Goal: Task Accomplishment & Management: Use online tool/utility

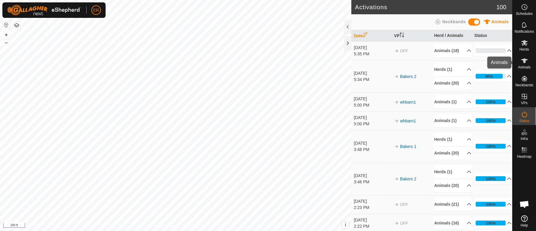
scroll to position [5154, 0]
click at [524, 43] on icon at bounding box center [524, 43] width 7 height 6
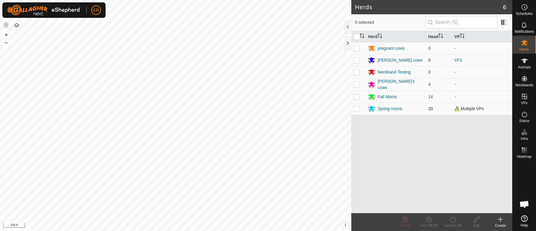
click at [470, 108] on span "Multiple VPs" at bounding box center [468, 108] width 29 height 5
click at [522, 60] on icon at bounding box center [524, 60] width 7 height 5
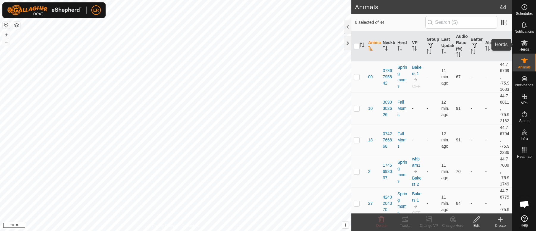
click at [525, 42] on icon at bounding box center [524, 43] width 7 height 6
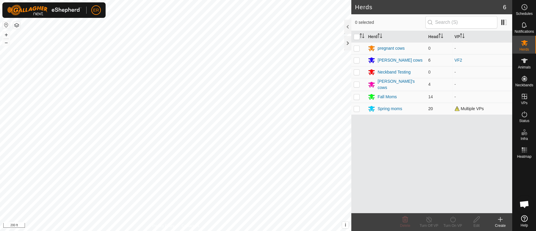
click at [359, 107] on p-checkbox at bounding box center [356, 108] width 6 height 5
checkbox input "true"
click at [451, 217] on icon at bounding box center [452, 219] width 5 height 6
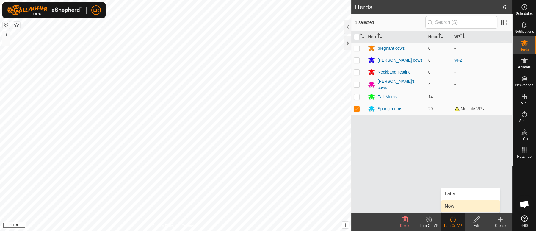
click at [452, 207] on link "Now" at bounding box center [470, 206] width 59 height 12
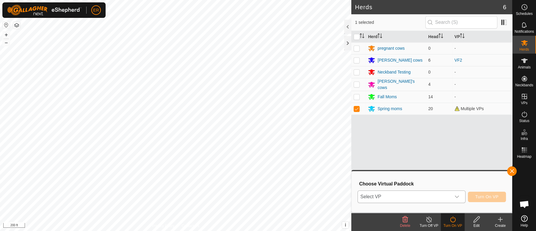
click at [456, 195] on icon "dropdown trigger" at bounding box center [456, 196] width 5 height 5
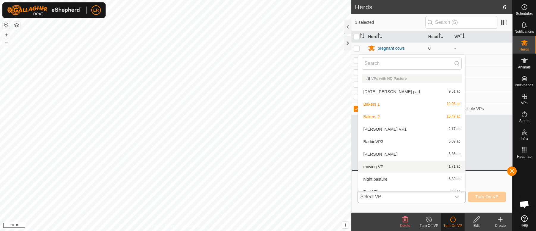
scroll to position [6, 0]
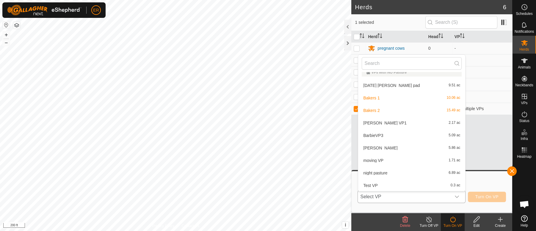
click at [372, 110] on li "Bakers 2 15.49 ac" at bounding box center [411, 110] width 107 height 12
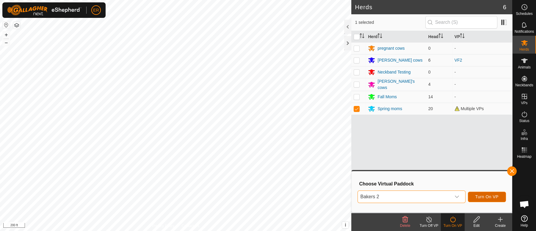
click at [474, 196] on button "Turn On VP" at bounding box center [487, 196] width 38 height 10
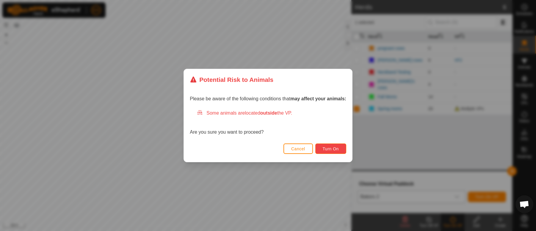
click at [324, 144] on button "Turn On" at bounding box center [330, 148] width 31 height 10
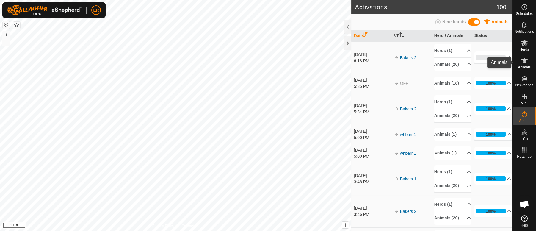
click at [526, 61] on icon at bounding box center [523, 60] width 7 height 7
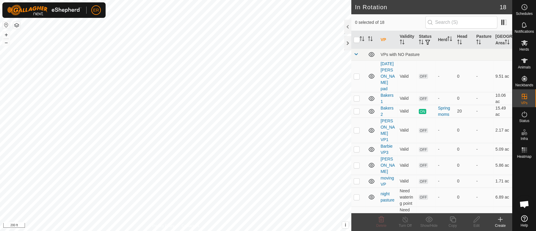
checkbox input "true"
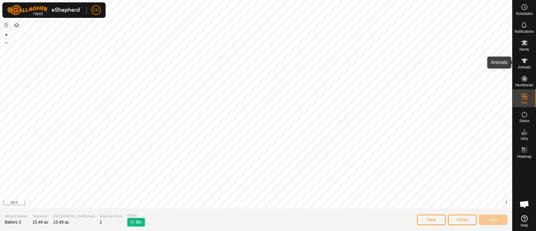
click at [524, 61] on icon at bounding box center [524, 60] width 7 height 5
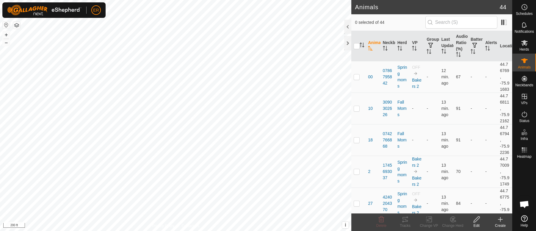
click at [522, 61] on icon at bounding box center [523, 60] width 7 height 7
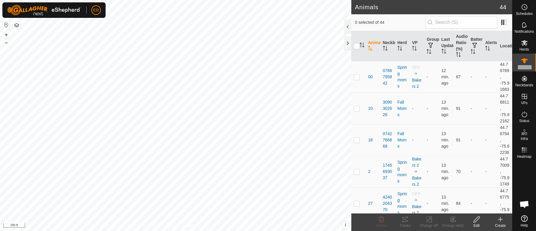
click at [522, 61] on icon at bounding box center [523, 60] width 7 height 7
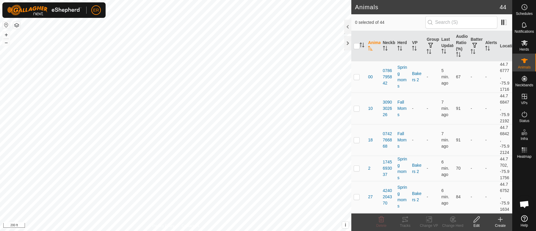
scroll to position [5154, 0]
